Goal: Transaction & Acquisition: Purchase product/service

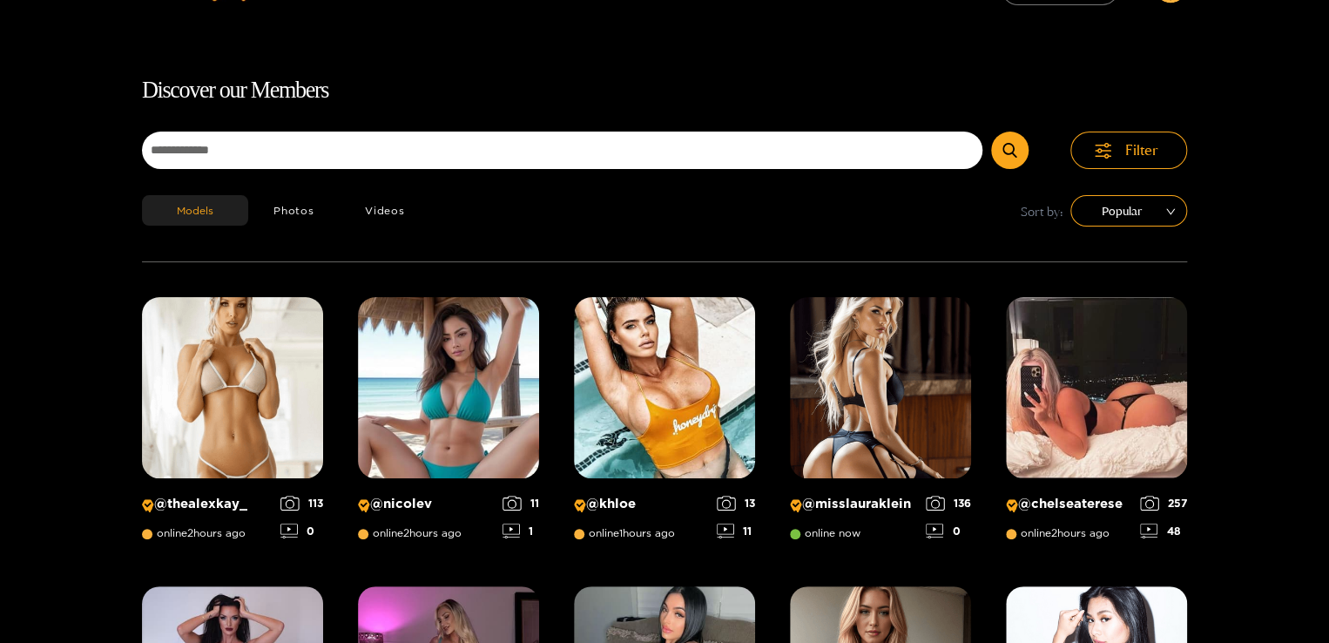
scroll to position [111, 0]
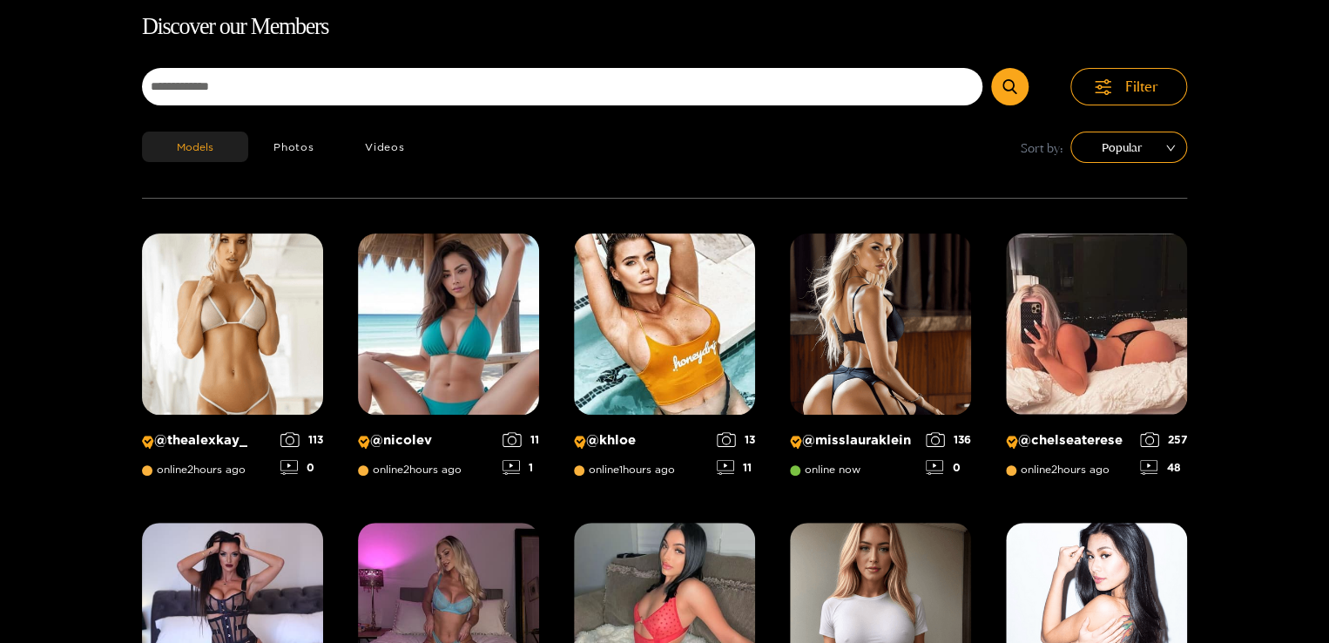
click at [782, 26] on h1 "Discover our Members" at bounding box center [664, 27] width 1045 height 37
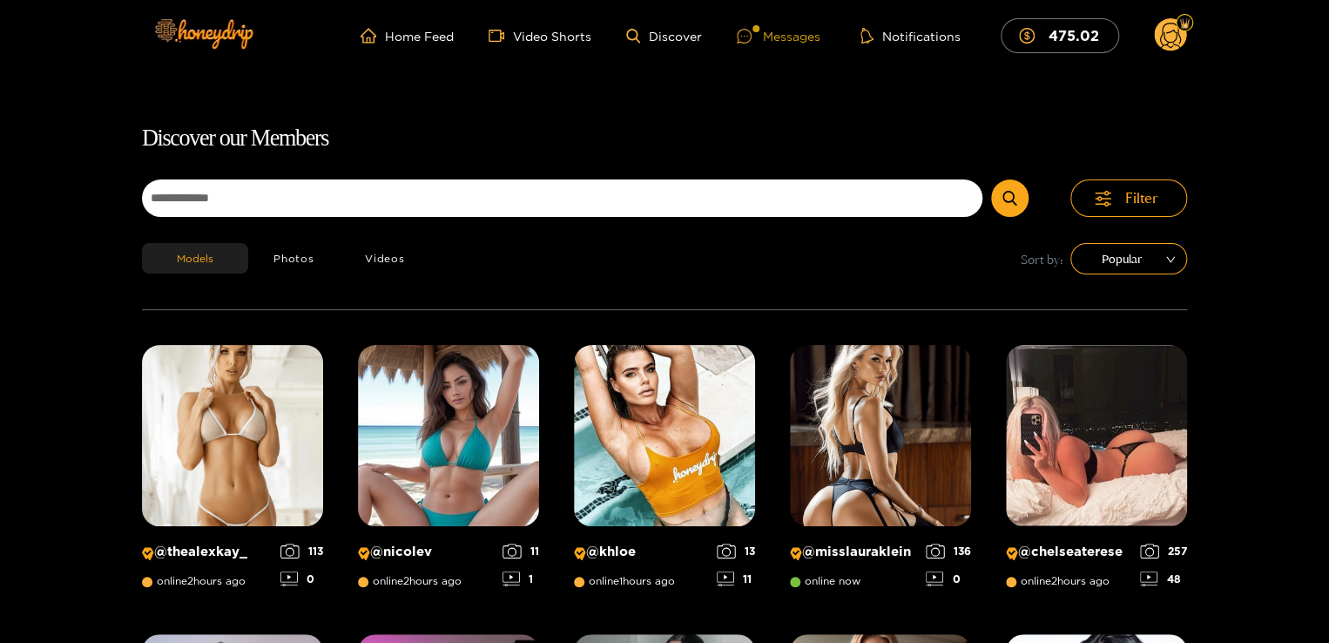
click at [809, 40] on div "Messages" at bounding box center [779, 36] width 84 height 20
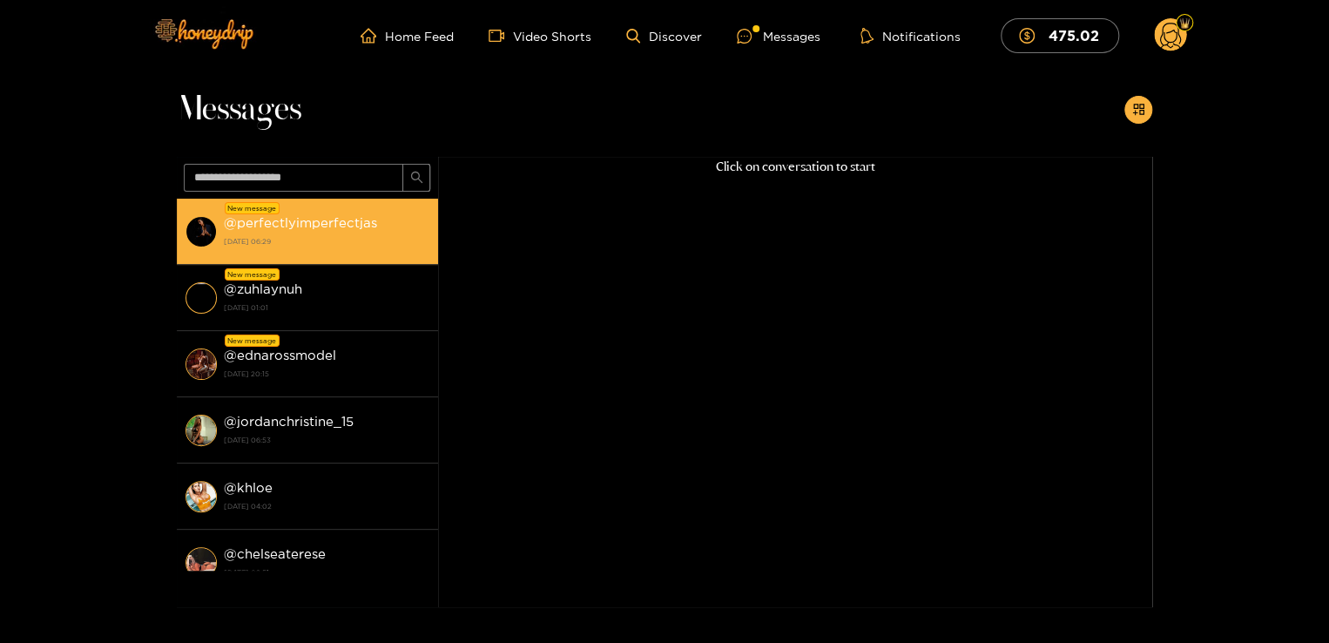
click at [282, 213] on div "@ perfectlyimperfectjas [DATE] 06:29" at bounding box center [327, 231] width 206 height 39
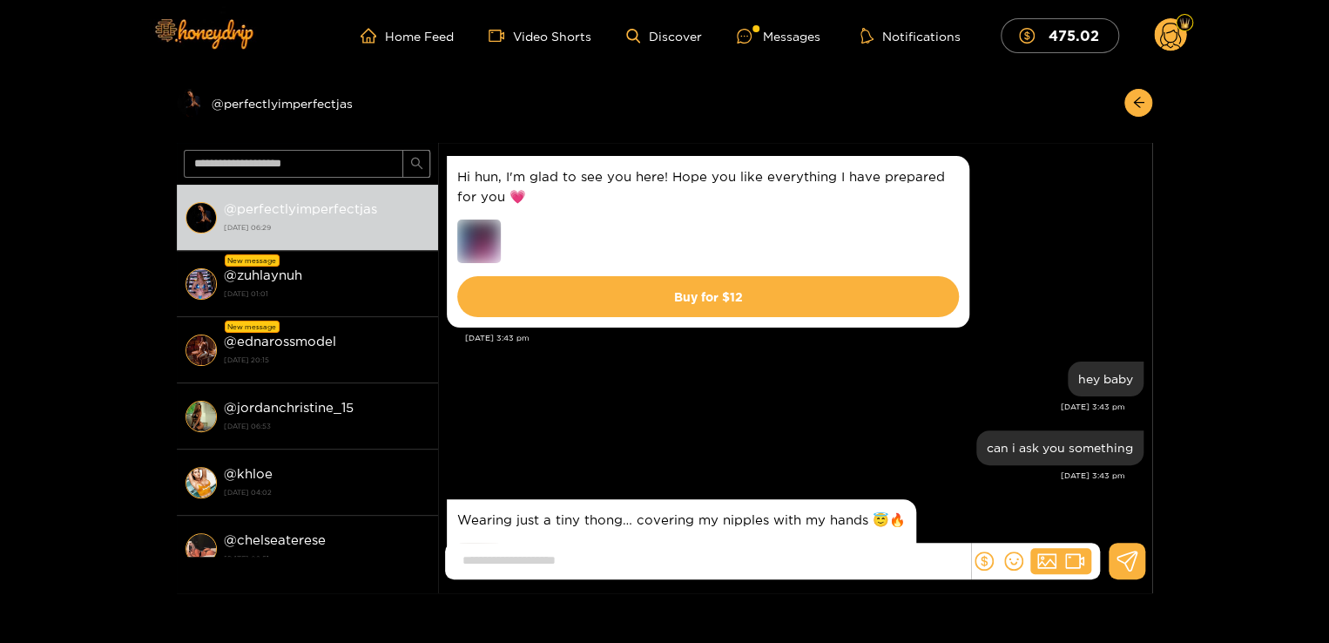
scroll to position [1587, 0]
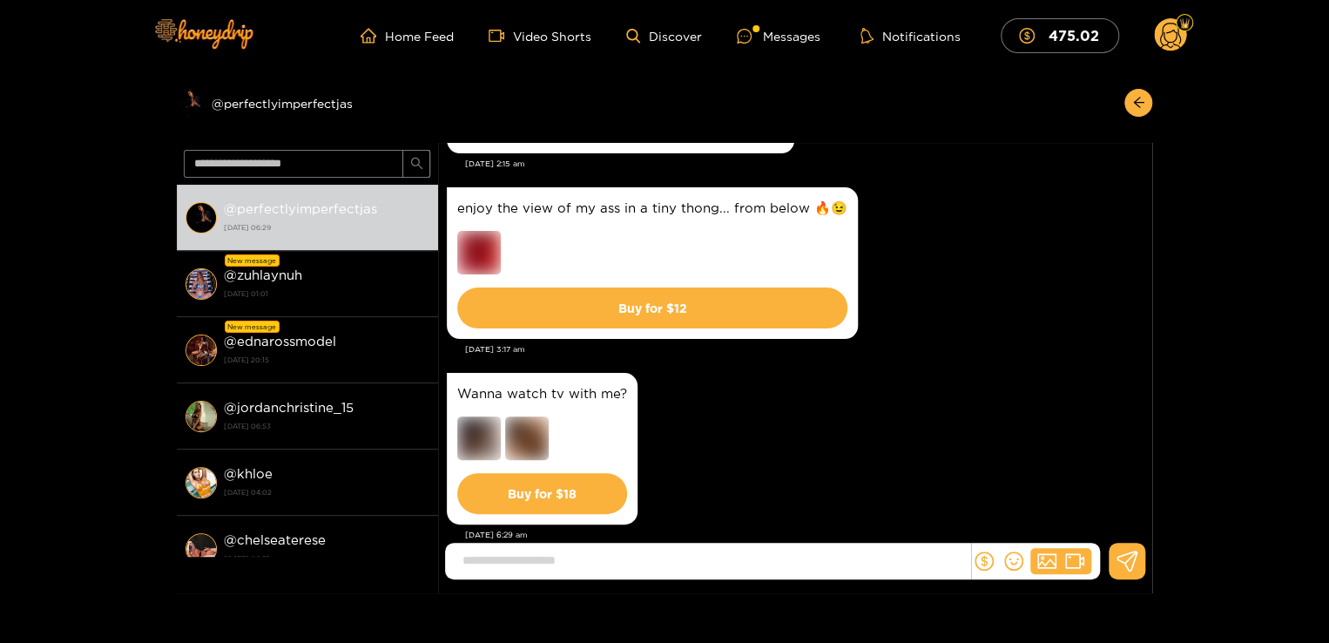
click at [822, 402] on div "Wanna watch tv with me? Buy for $ 18" at bounding box center [795, 448] width 697 height 160
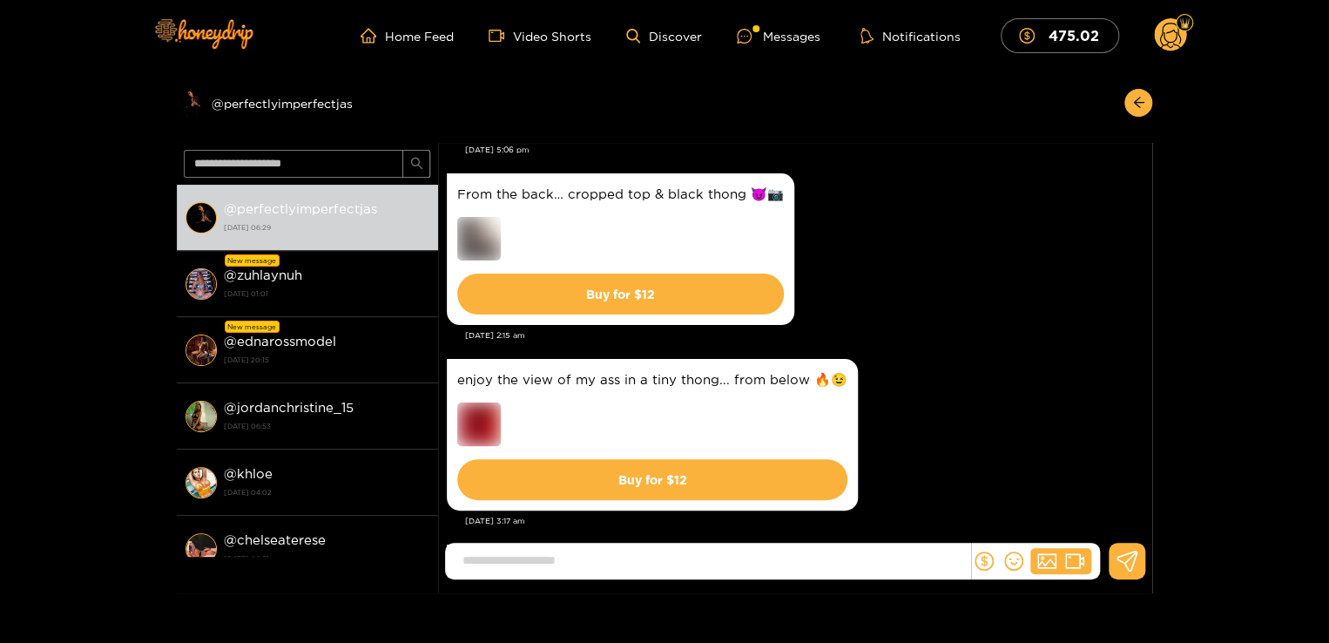
scroll to position [1372, 0]
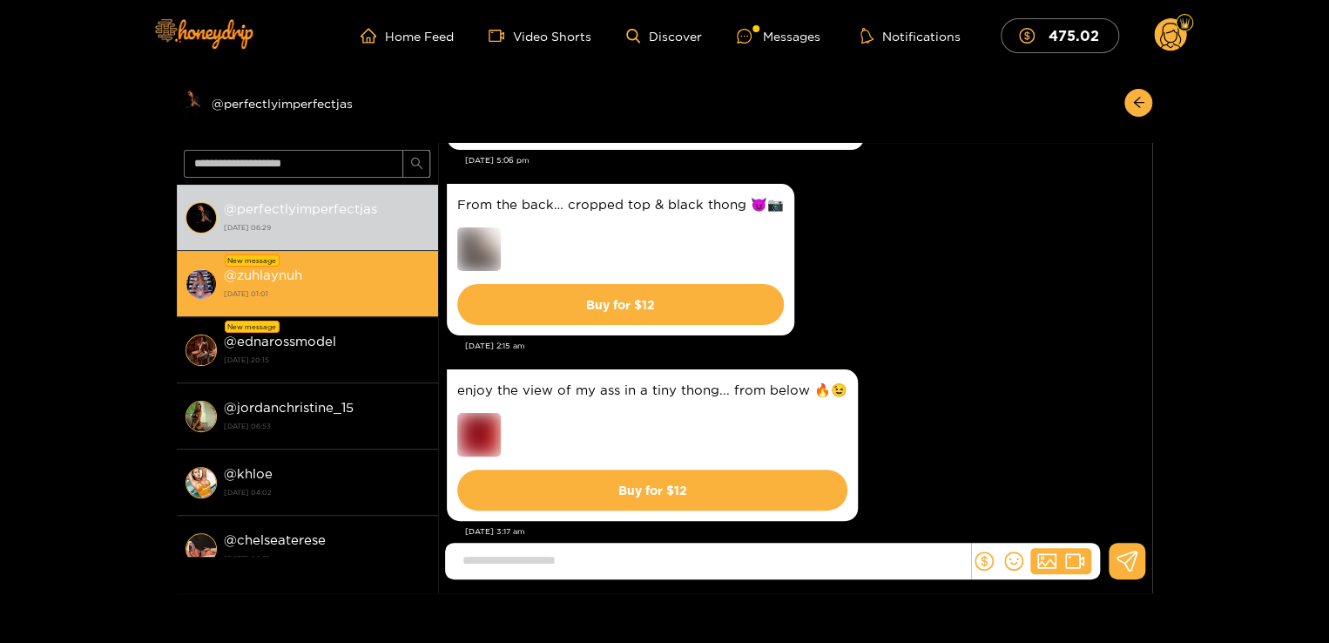
click at [390, 289] on strong "[DATE] 01:01" at bounding box center [327, 294] width 206 height 16
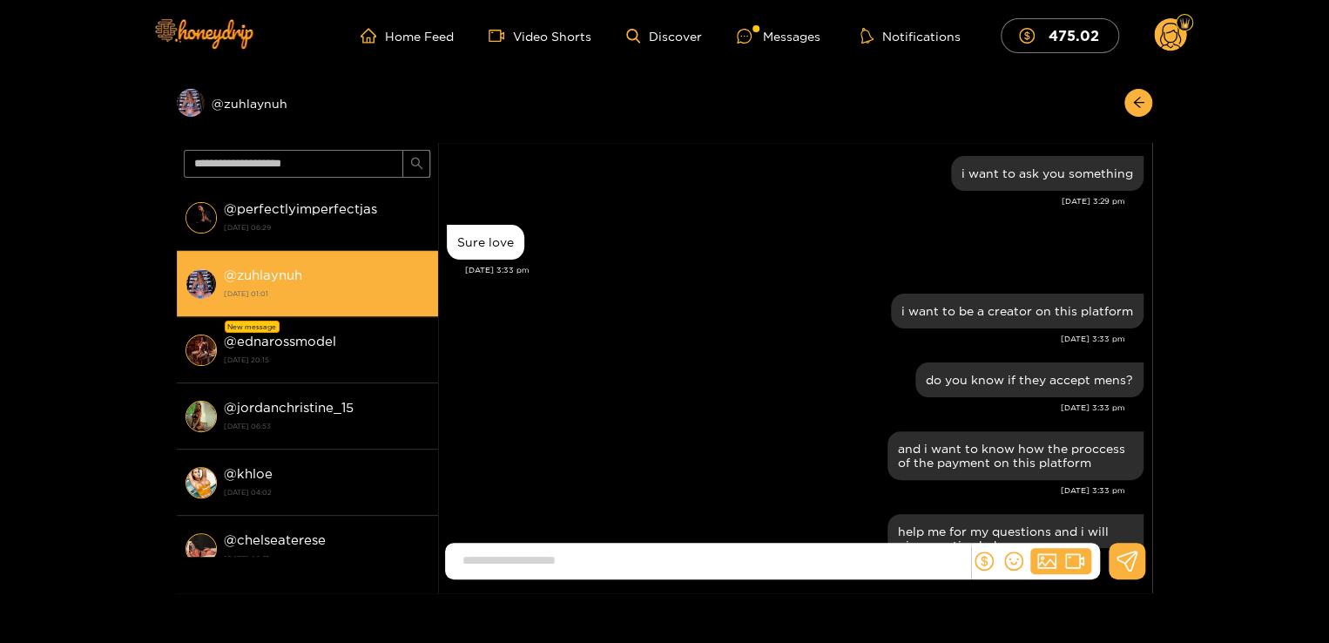
scroll to position [2352, 0]
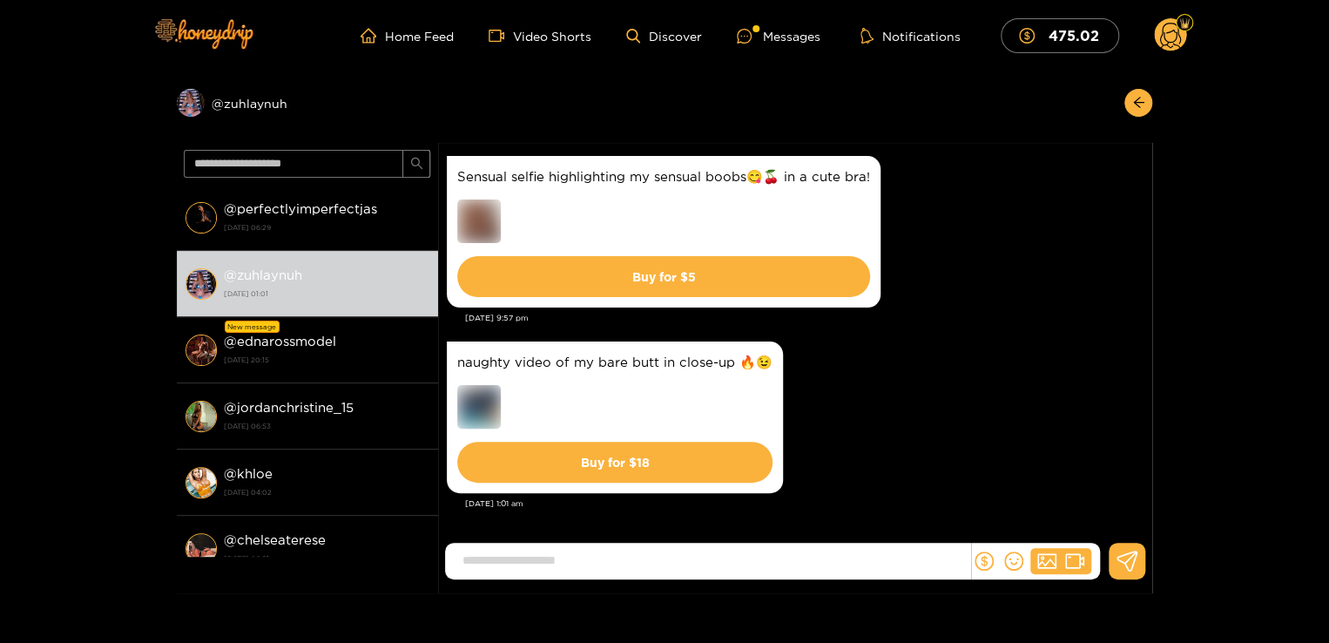
click at [895, 430] on div "naughty video of my bare butt in close-up 🔥😉 Buy for $ 18" at bounding box center [795, 417] width 697 height 160
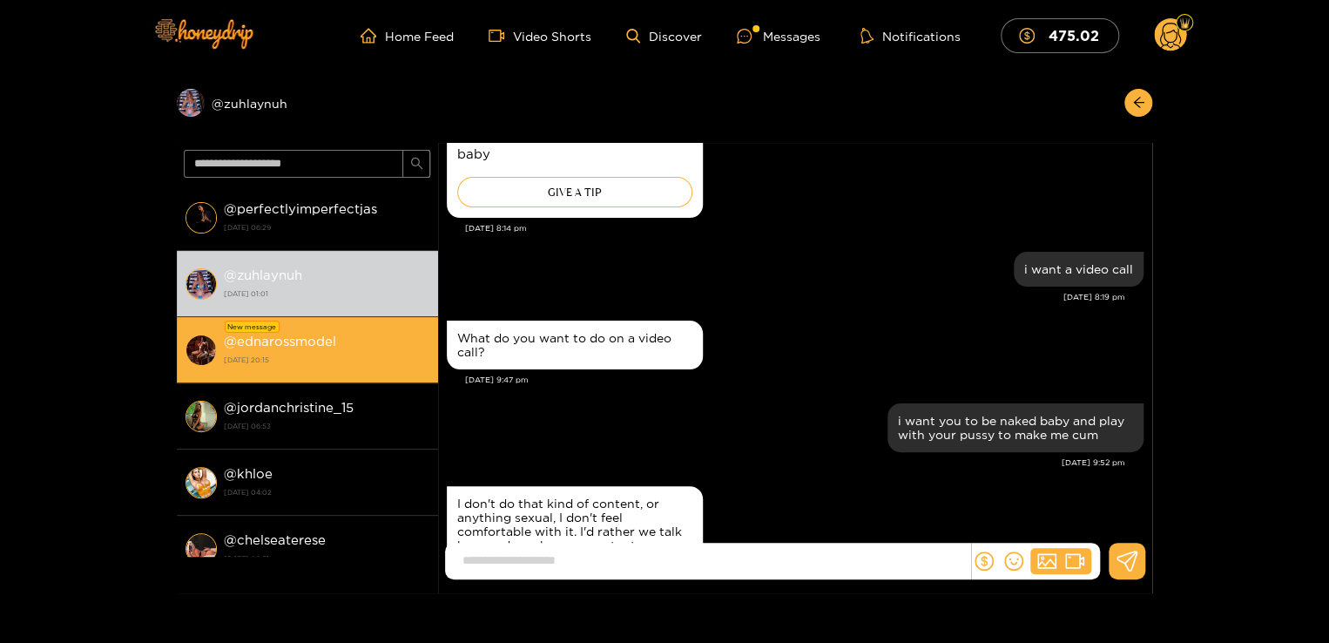
scroll to position [1063, 0]
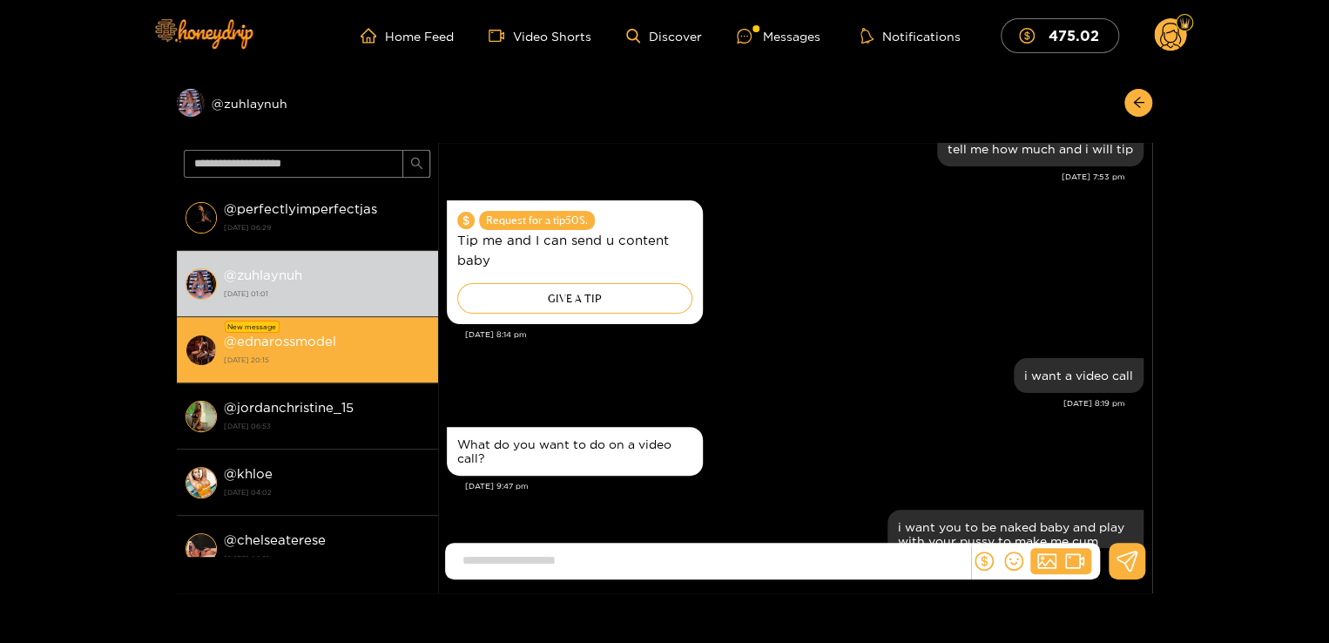
click at [366, 352] on strong "[DATE] 20:15" at bounding box center [327, 360] width 206 height 16
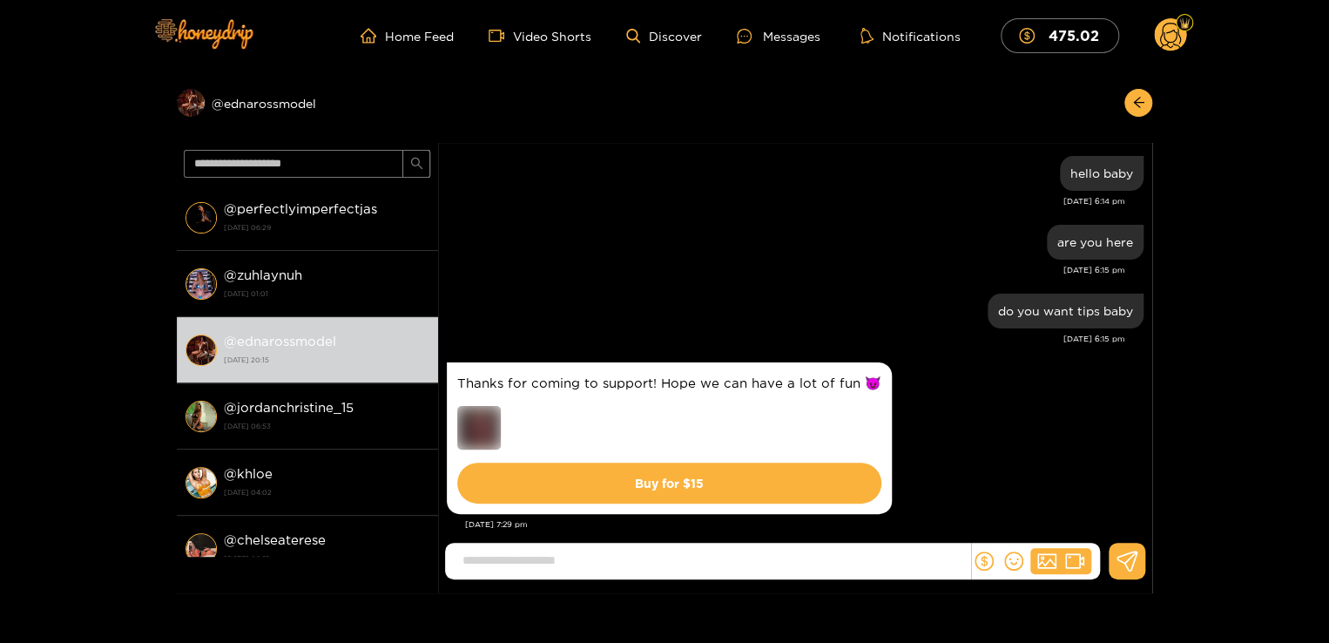
scroll to position [1317, 0]
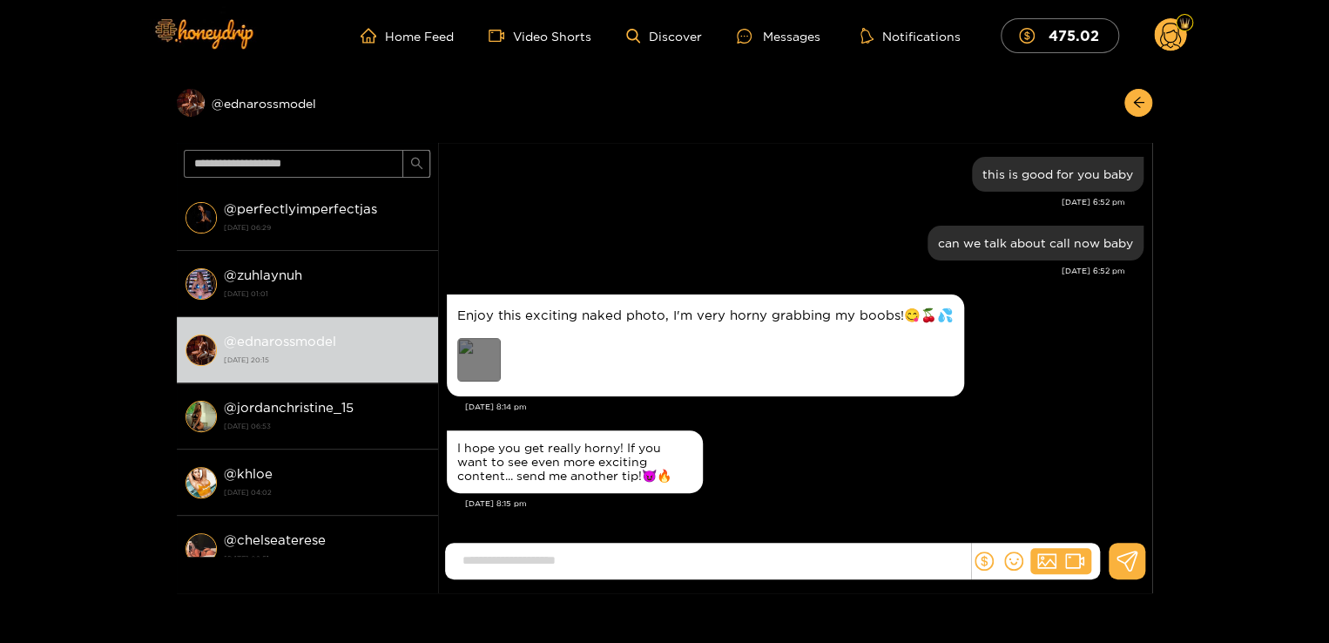
click at [480, 357] on div "Preview" at bounding box center [479, 360] width 44 height 44
click at [496, 565] on input at bounding box center [712, 560] width 516 height 29
type input "**********"
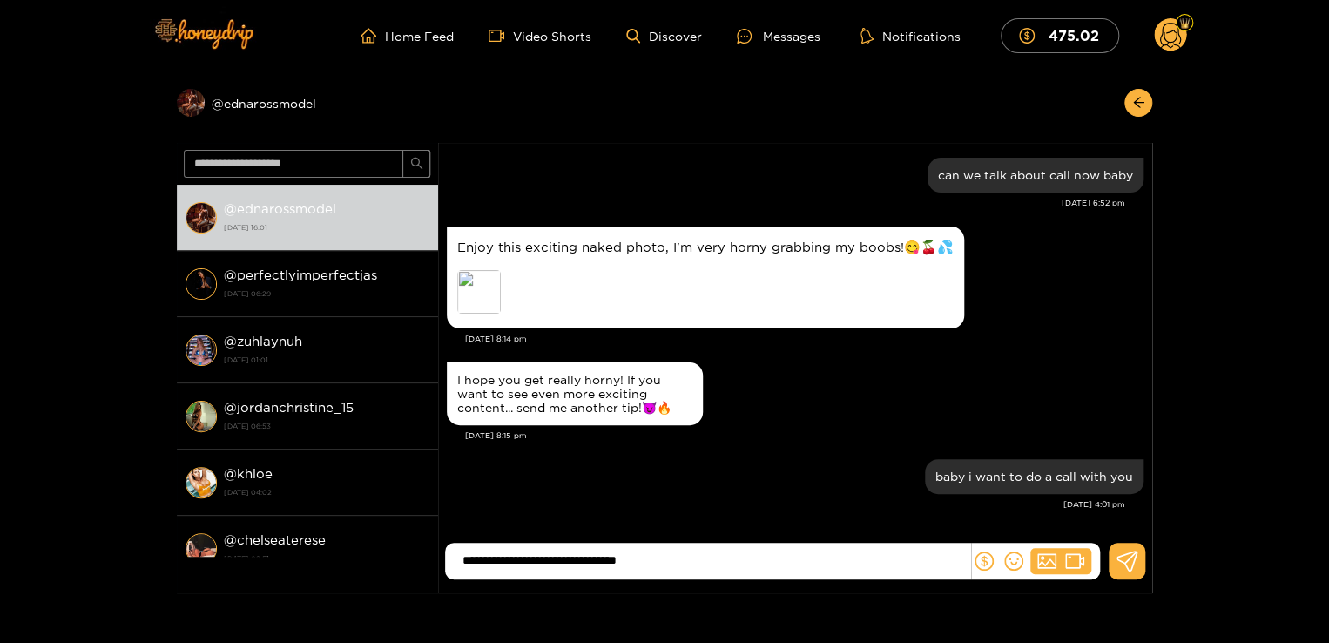
type input "**********"
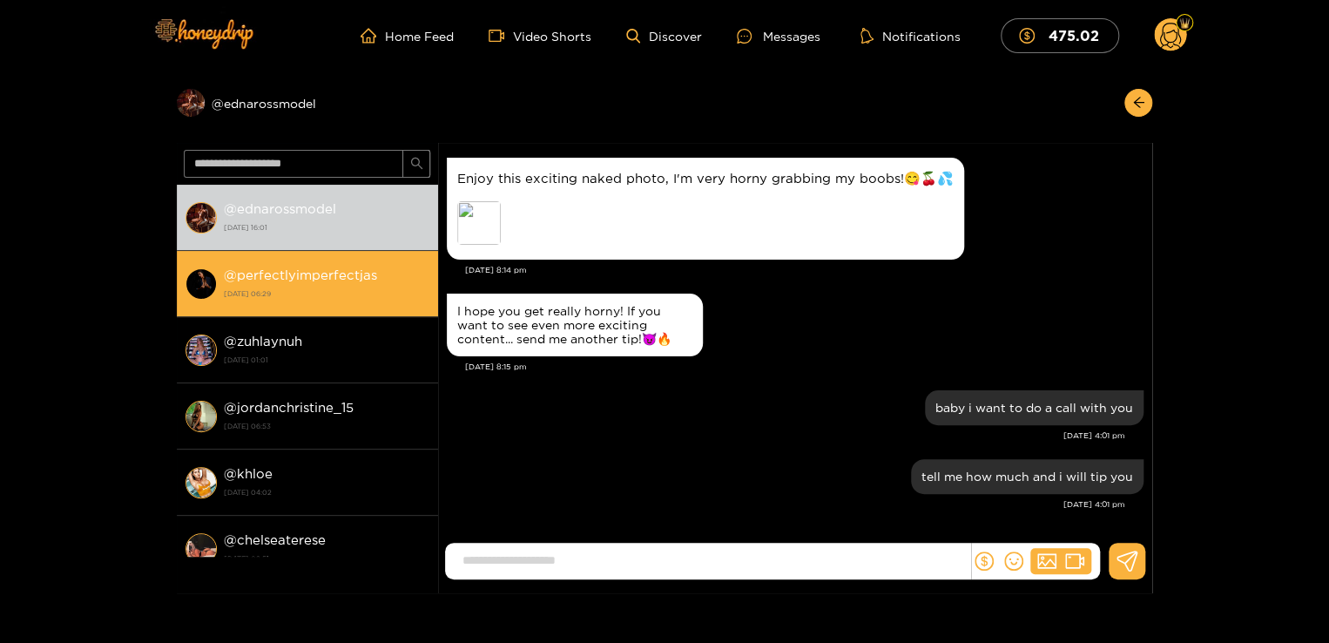
drag, startPoint x: 393, startPoint y: 260, endPoint x: 381, endPoint y: 312, distance: 53.7
click at [381, 312] on li "@ perfectlyimperfectjas [DATE] 06:29" at bounding box center [307, 284] width 261 height 66
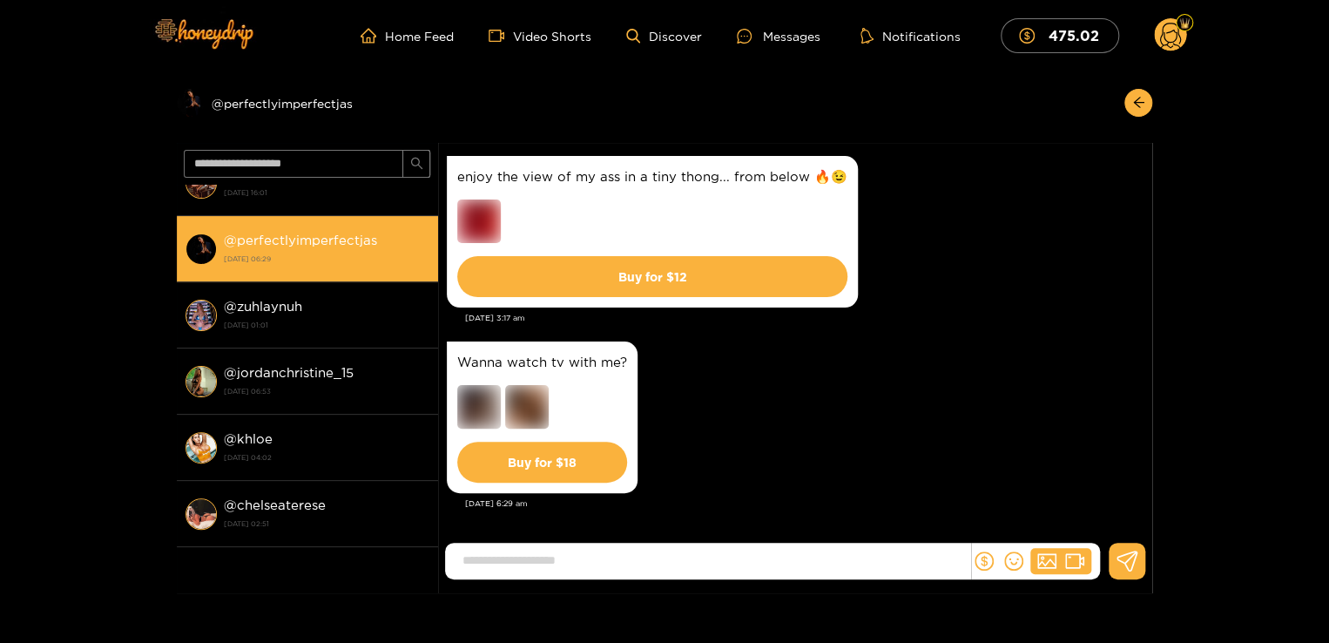
scroll to position [1587, 0]
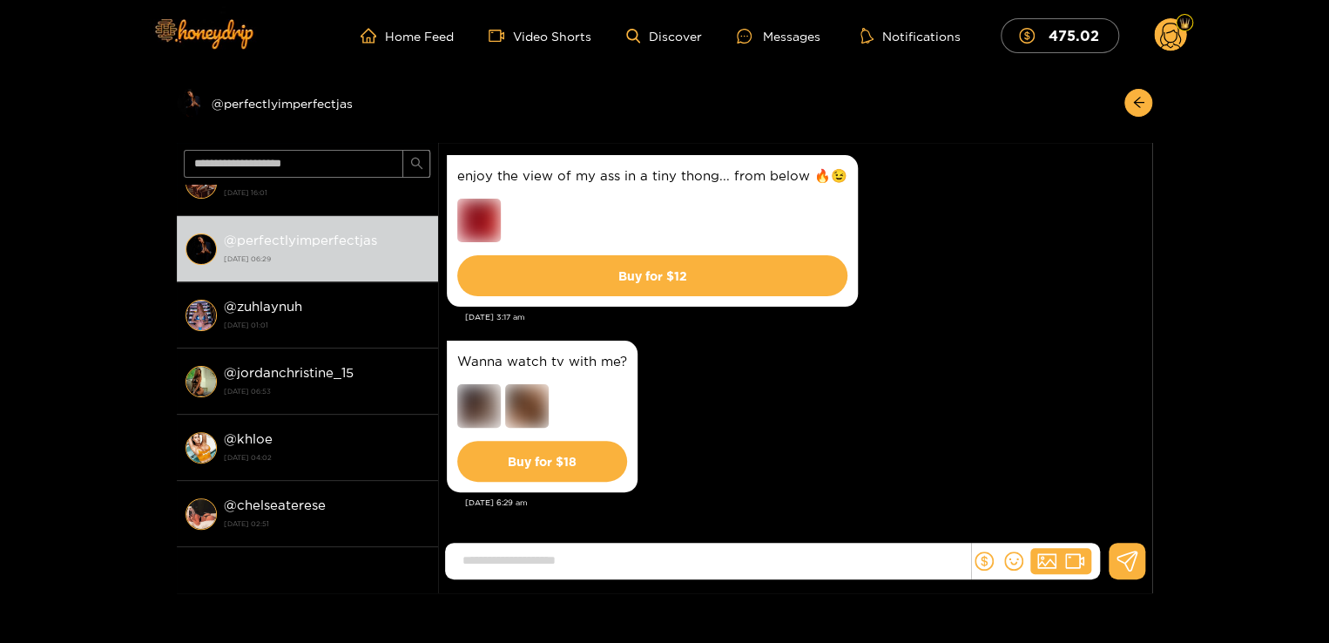
click at [134, 136] on div "Preview @ perfectlyimperfectjas @ ednarossmodel [DATE] 16:01 @ perfectlyimperfe…" at bounding box center [664, 332] width 1329 height 522
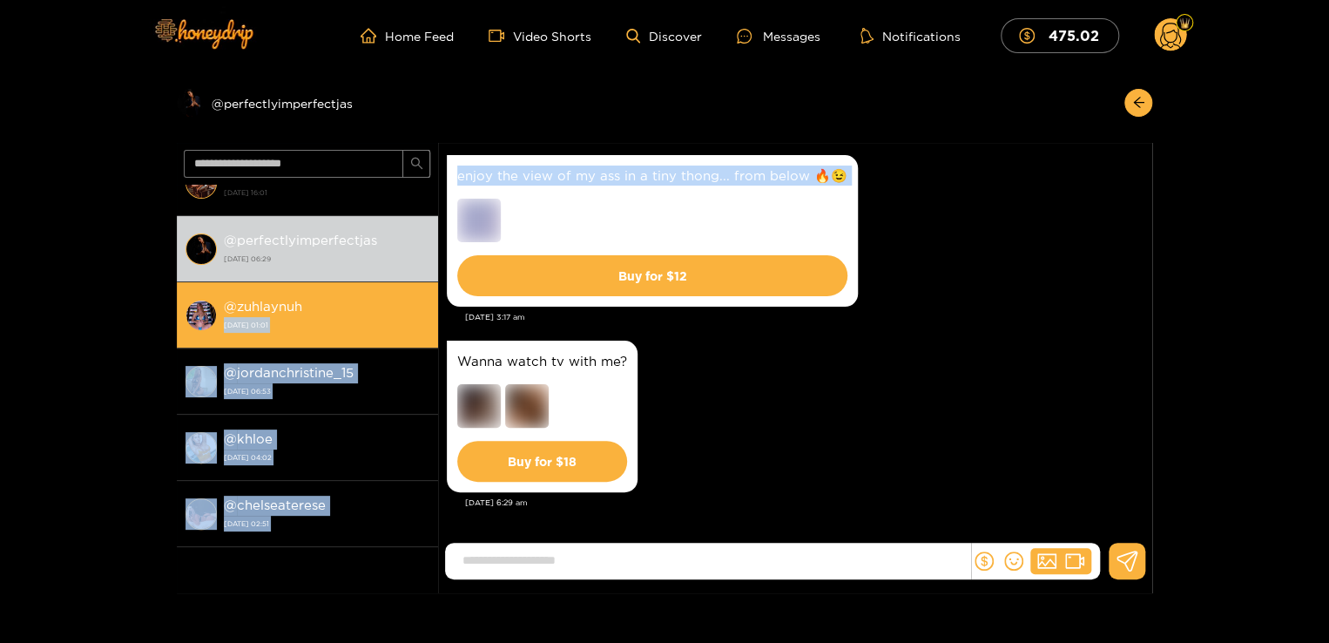
drag, startPoint x: 437, startPoint y: 259, endPoint x: 435, endPoint y: 287, distance: 28.8
click at [435, 287] on section "@ ednarossmodel [DATE] 16:01 @ perfectlyimperfectjas [DATE] 06:29 @ zuhlaynuh […" at bounding box center [664, 368] width 975 height 450
drag, startPoint x: 435, startPoint y: 287, endPoint x: 330, endPoint y: 339, distance: 117.2
click at [330, 339] on li "@ zuhlaynuh [DATE] 01:01" at bounding box center [307, 315] width 261 height 66
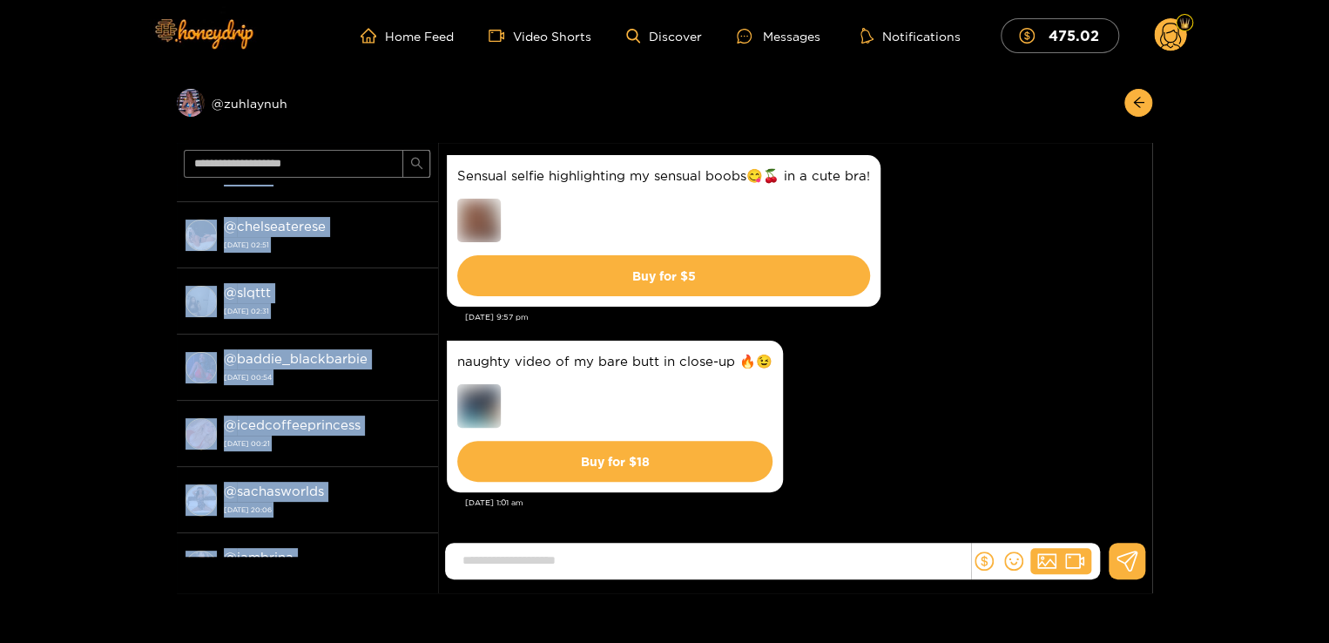
scroll to position [2352, 0]
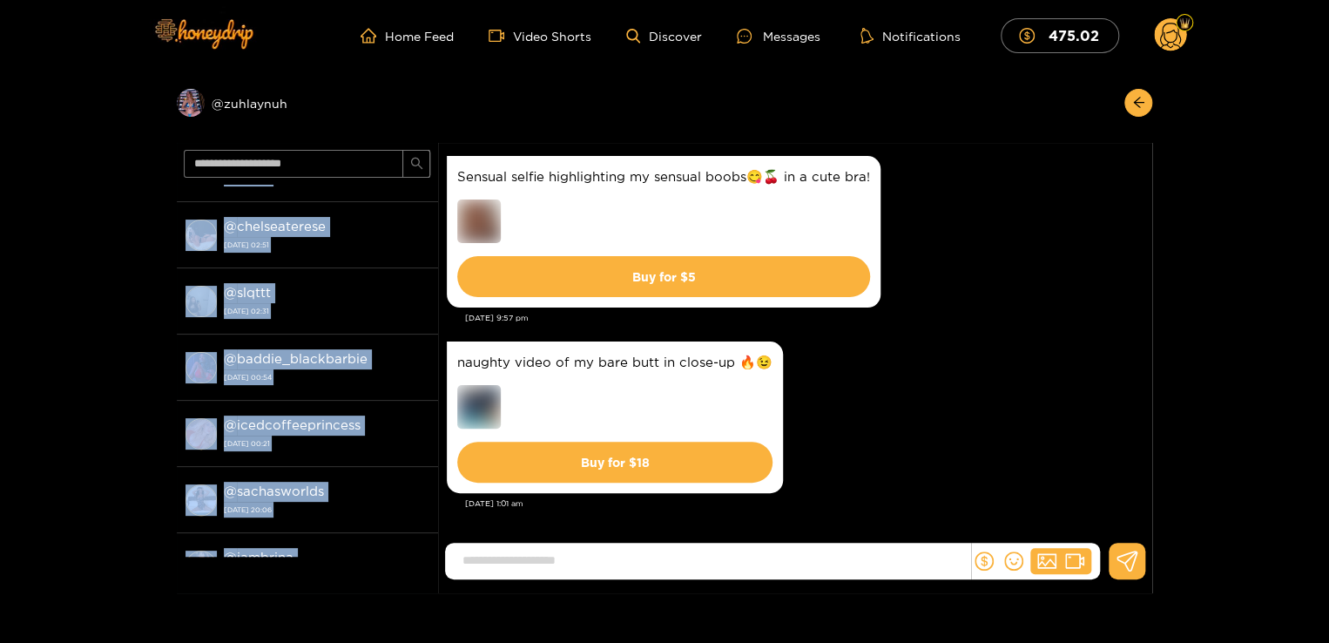
click at [116, 287] on div "Preview @ zuhlaynuh @ ednarossmodel [DATE] 16:01 @ perfectlyimperfectjas [DATE]…" at bounding box center [664, 332] width 1329 height 522
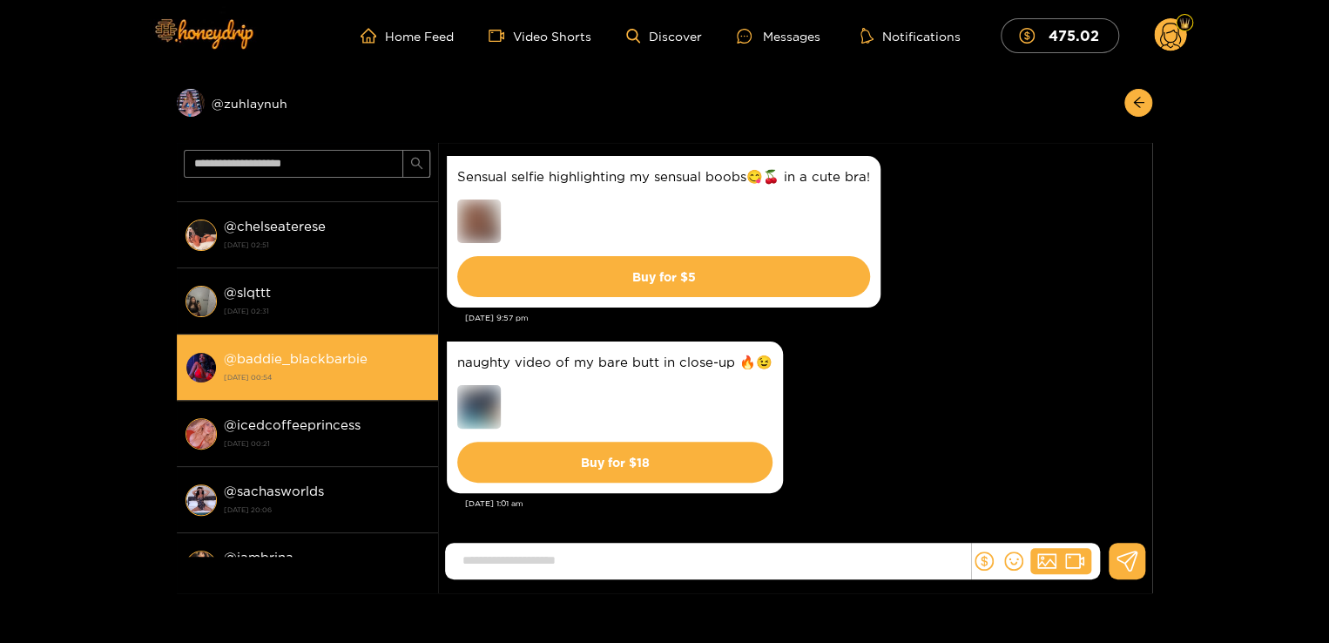
drag, startPoint x: 394, startPoint y: 325, endPoint x: 383, endPoint y: 395, distance: 71.3
click at [383, 395] on div "@ ednarossmodel [DATE] 16:01 @ perfectlyimperfectjas [DATE] 06:29 @ zuhlaynuh […" at bounding box center [307, 371] width 261 height 372
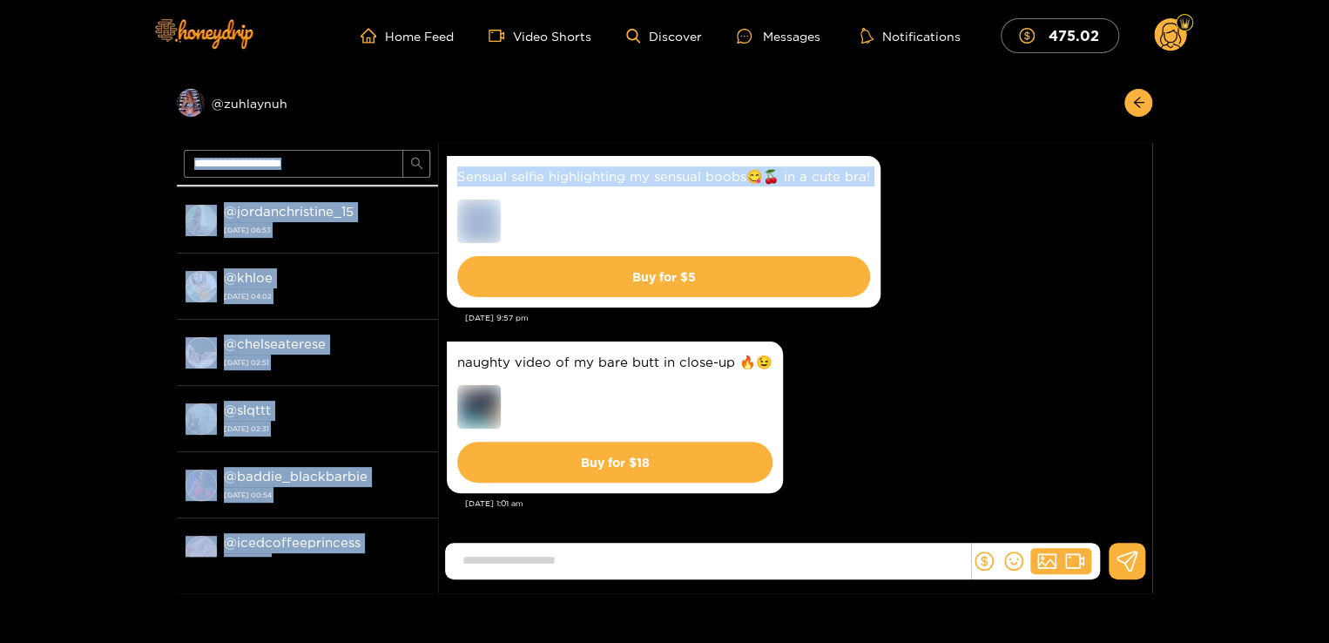
drag, startPoint x: 438, startPoint y: 311, endPoint x: 379, endPoint y: 179, distance: 145.0
click at [379, 179] on section "@ ednarossmodel [DATE] 16:01 @ perfectlyimperfectjas [DATE] 06:29 @ zuhlaynuh […" at bounding box center [664, 368] width 975 height 450
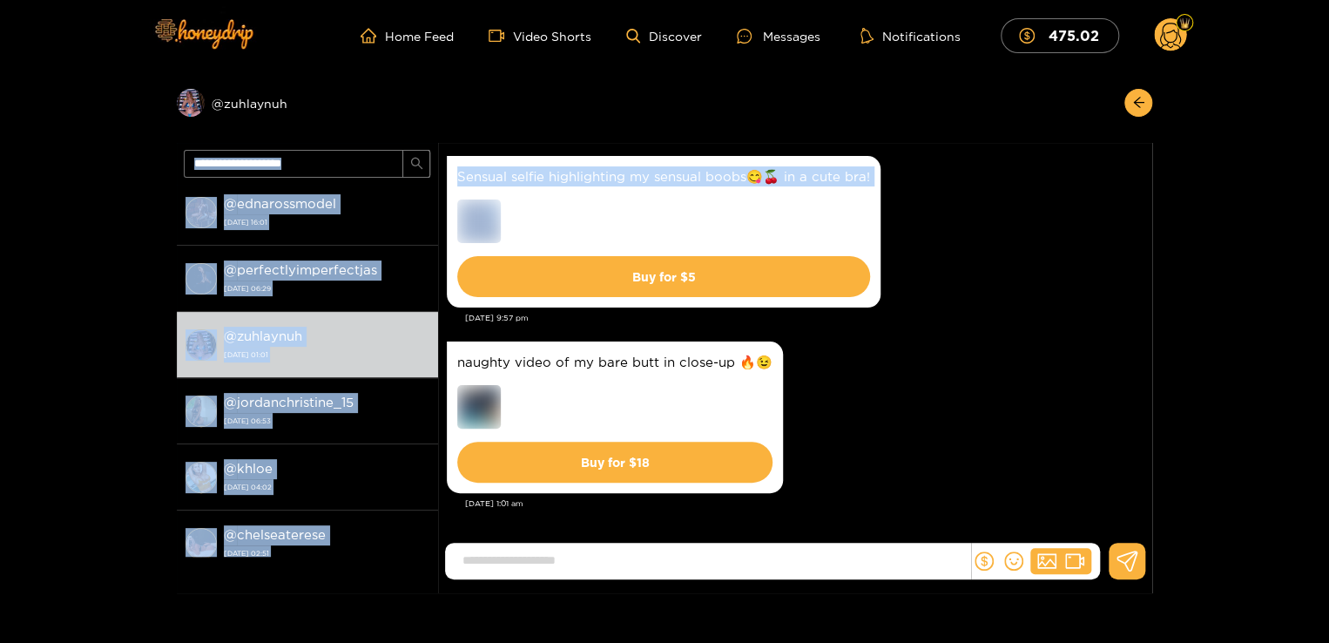
click at [157, 253] on div "Preview @ zuhlaynuh @ ednarossmodel [DATE] 16:01 @ perfectlyimperfectjas [DATE]…" at bounding box center [664, 332] width 1329 height 522
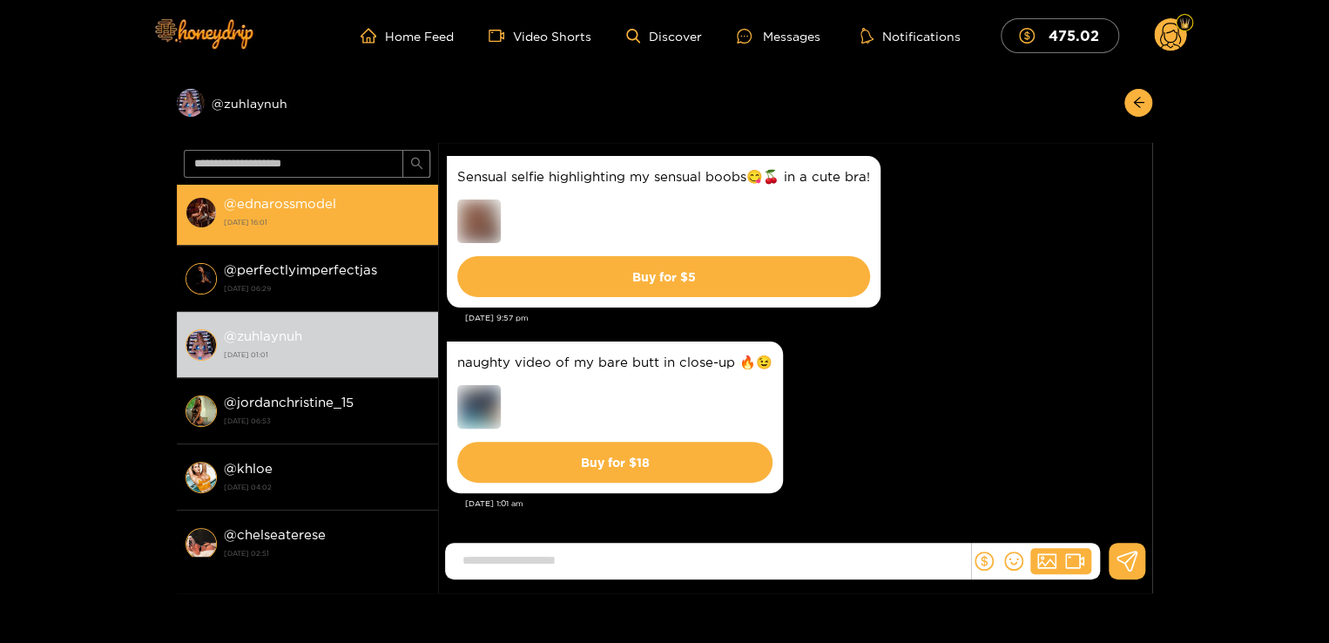
click at [250, 211] on div "@ ednarossmodel [DATE] 16:01" at bounding box center [327, 211] width 206 height 39
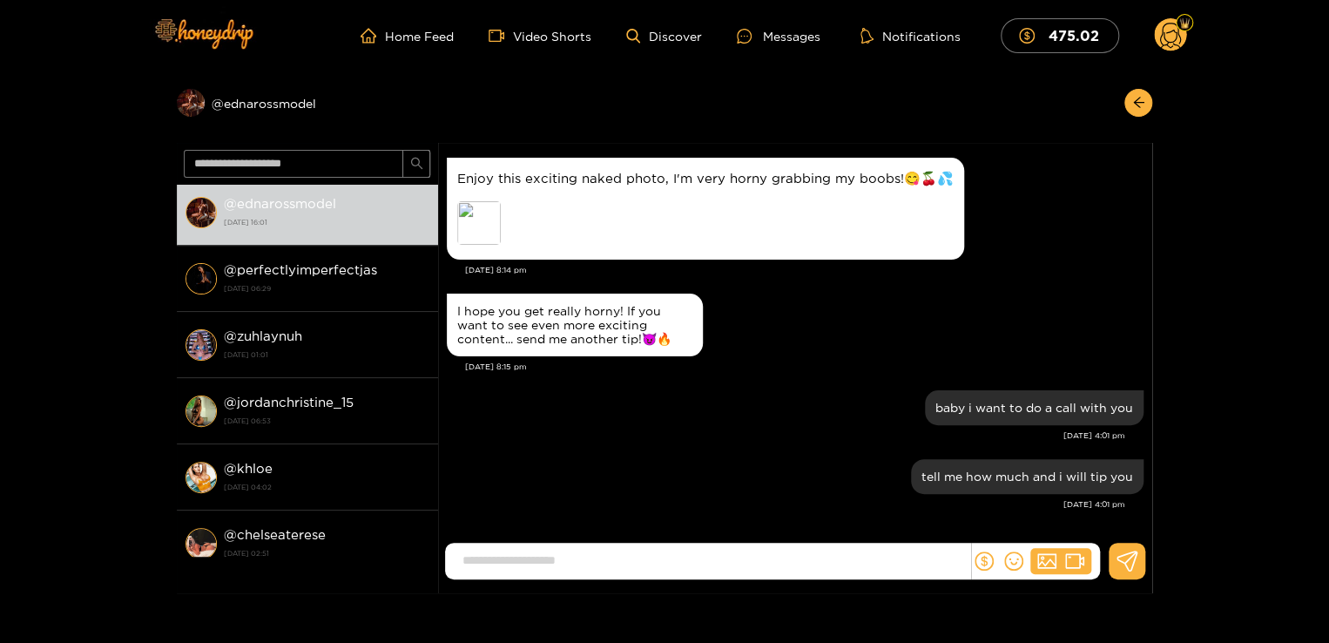
scroll to position [1453, 0]
click at [1096, 212] on div "Enjoy this exciting naked photo, I'm very horny grabbing my boobs!😋🍒💦 Preview" at bounding box center [795, 208] width 697 height 111
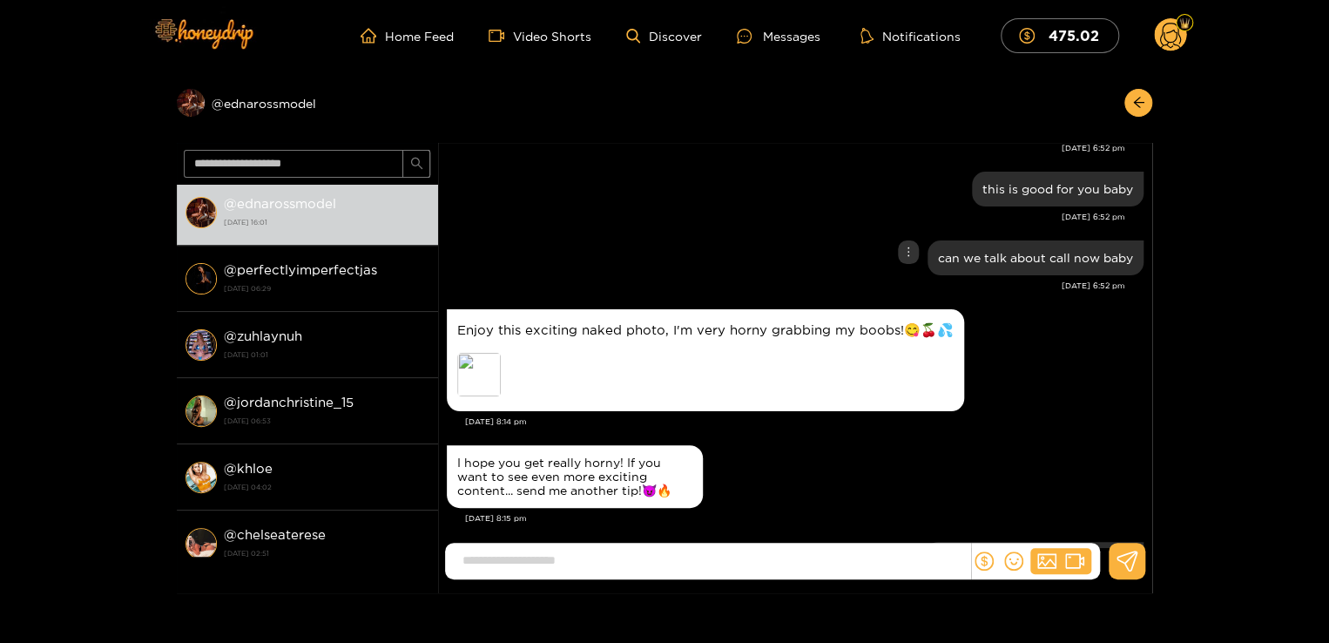
scroll to position [1210, 0]
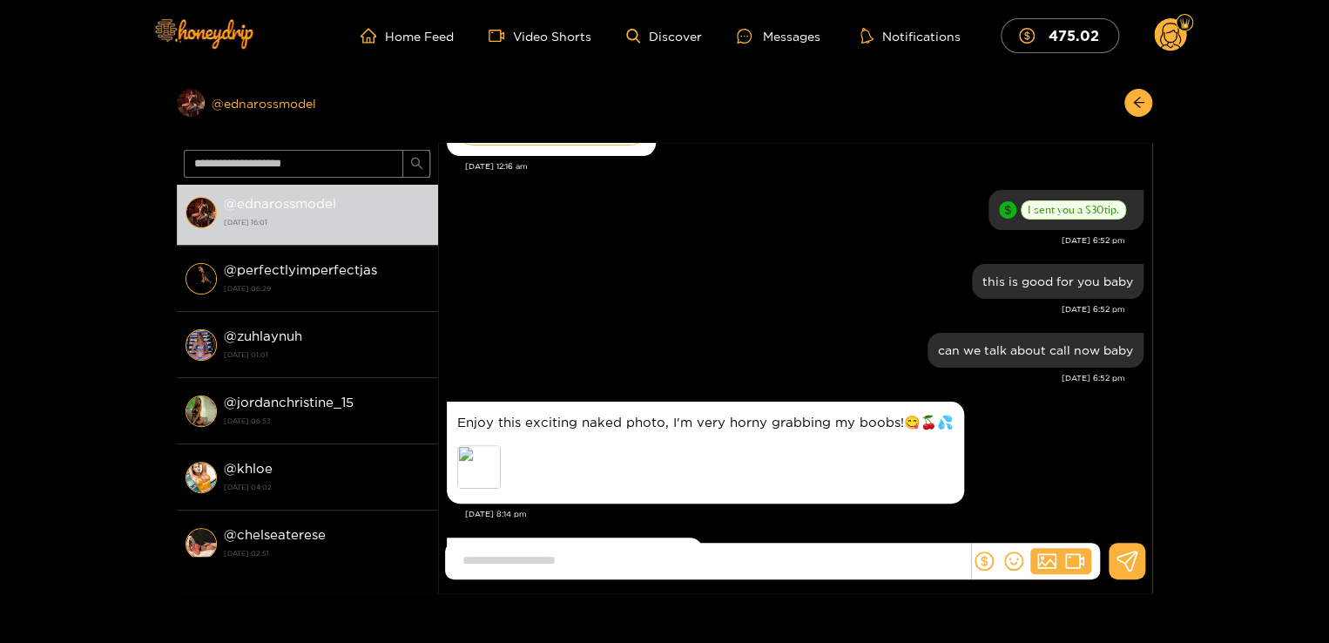
click at [307, 109] on div "Preview @ ednarossmodel" at bounding box center [307, 103] width 261 height 28
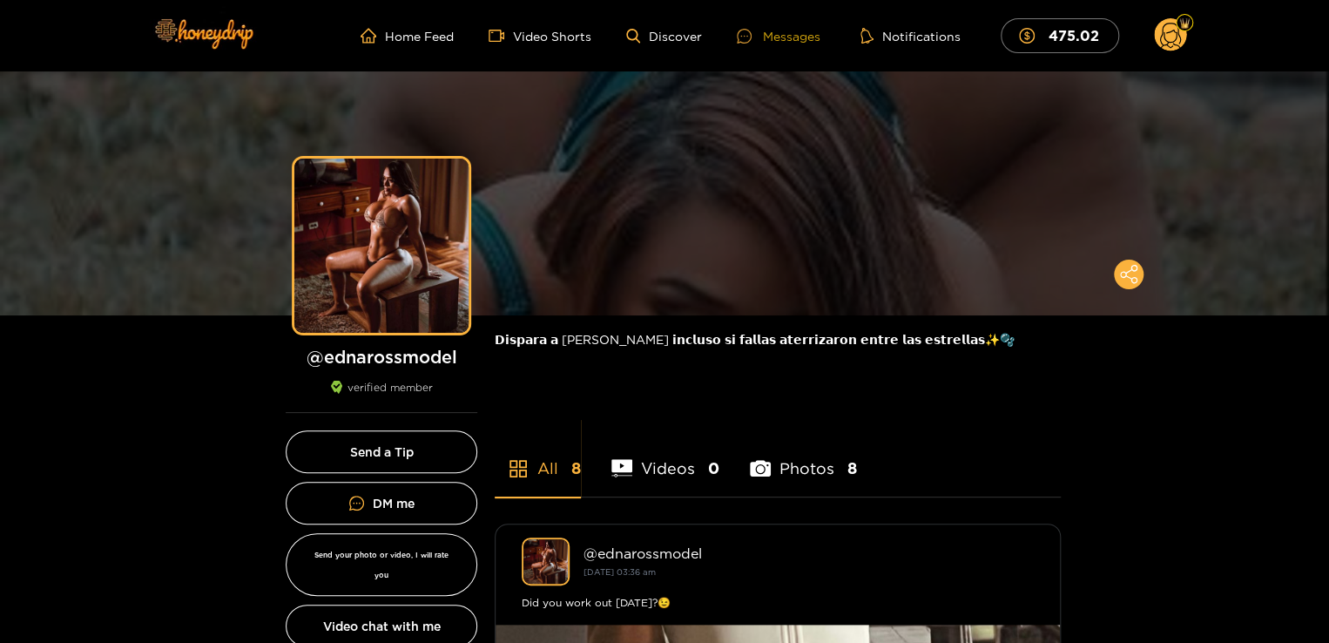
click at [757, 40] on div at bounding box center [750, 36] width 26 height 15
